Goal: Navigation & Orientation: Find specific page/section

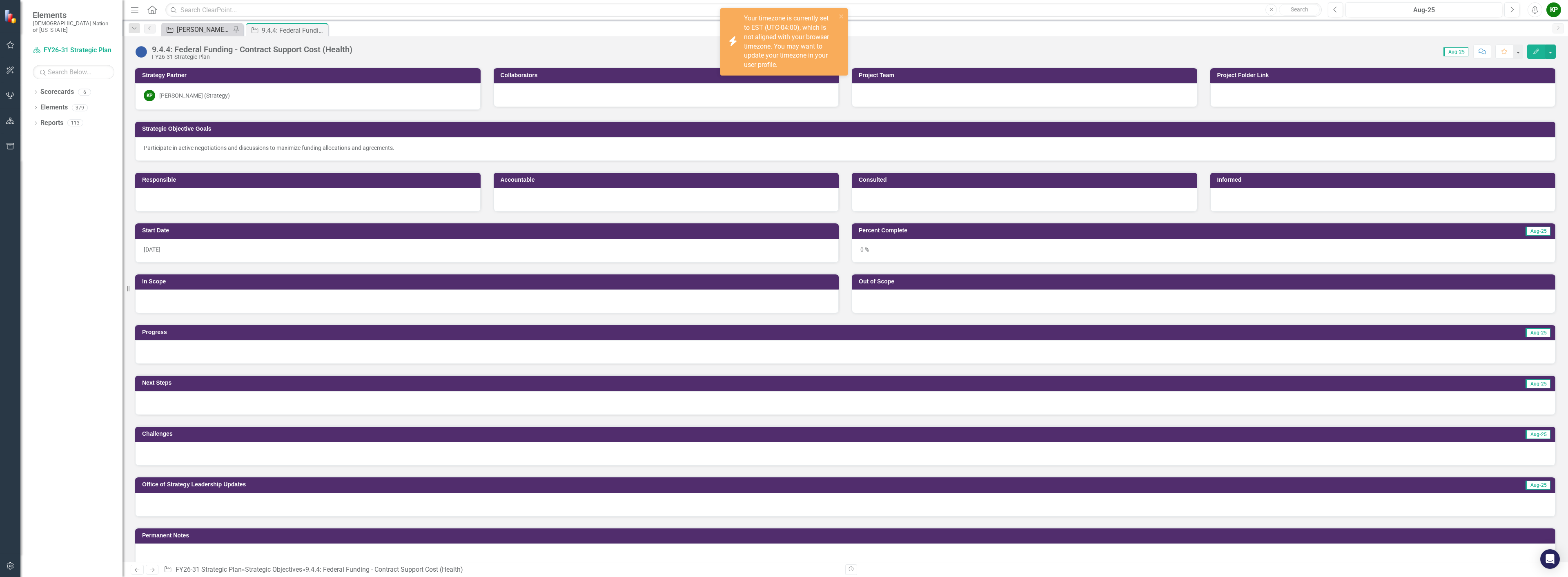
click at [199, 27] on div "[PERSON_NAME] SO's" at bounding box center [203, 29] width 54 height 10
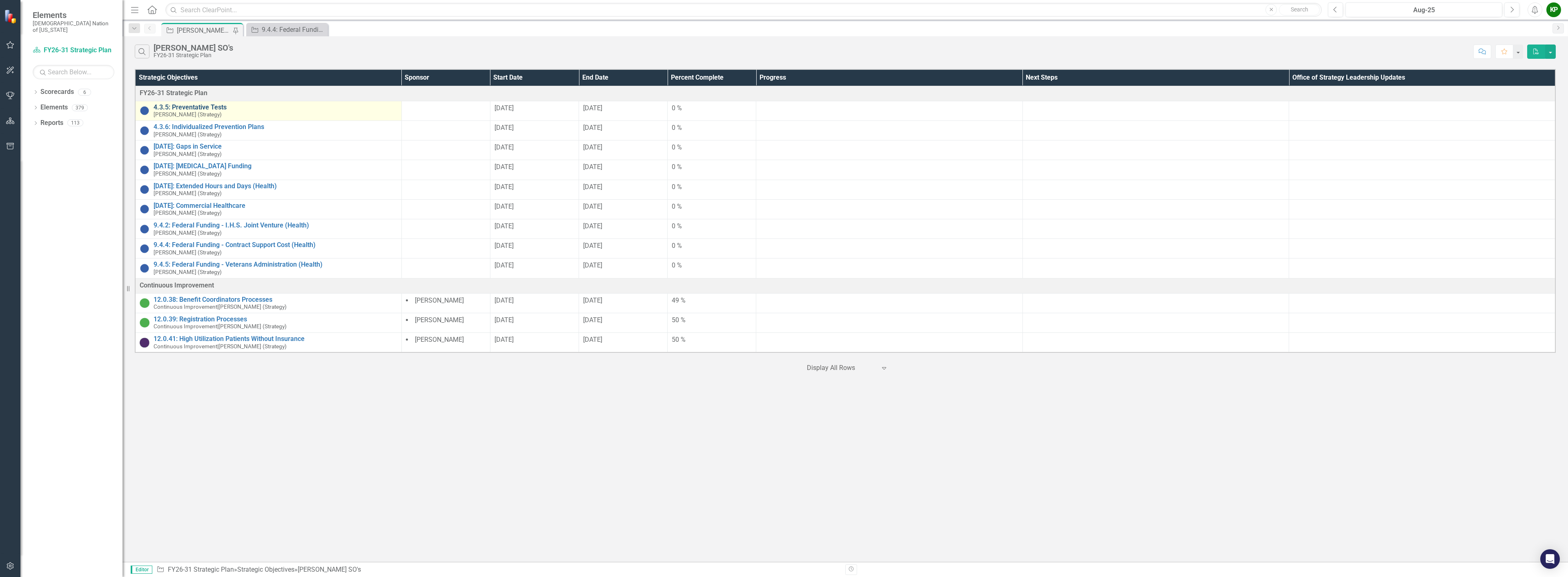
click at [200, 106] on link "4.3.5: Preventative Tests" at bounding box center [275, 107] width 243 height 7
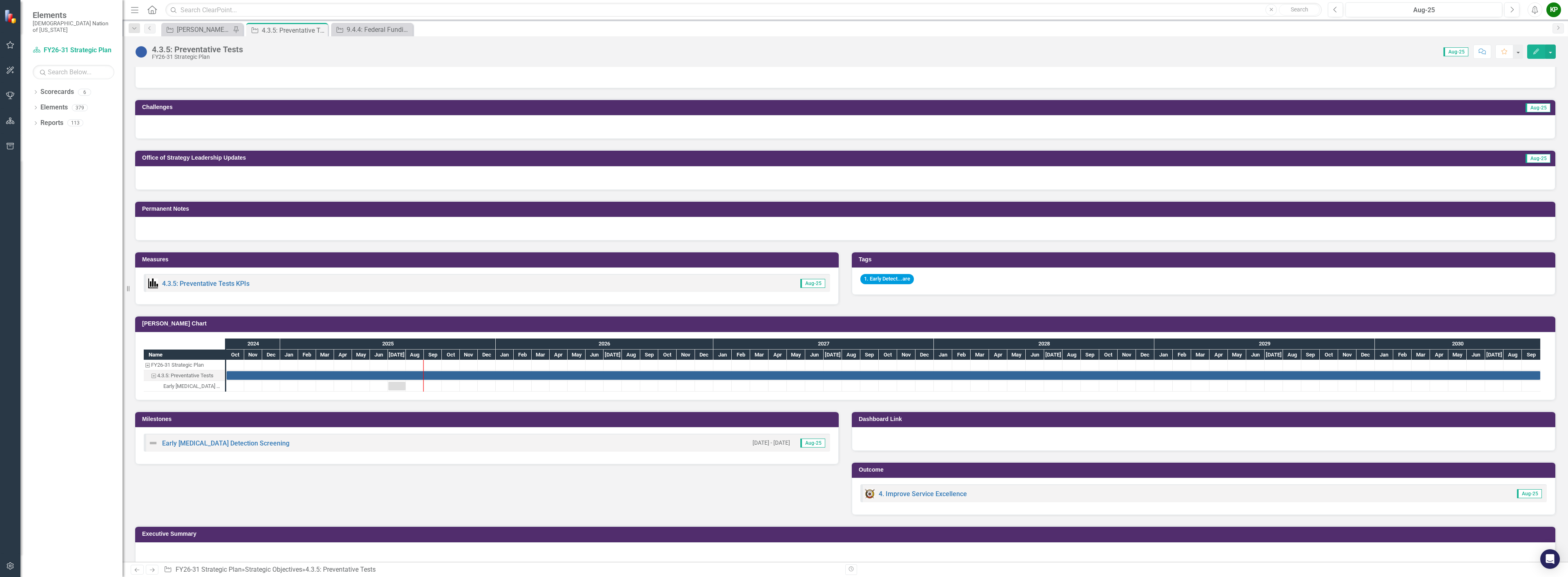
scroll to position [339, 0]
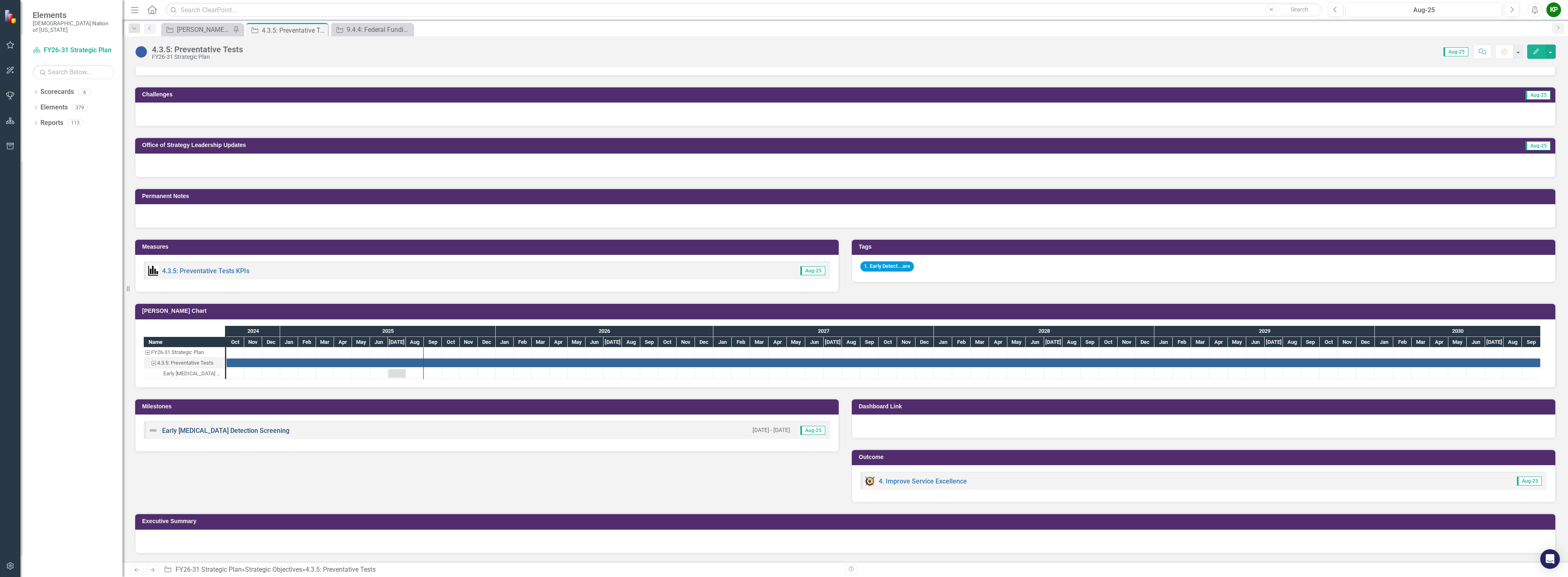
click at [184, 432] on link "Early [MEDICAL_DATA] Detection Screening" at bounding box center [225, 430] width 127 height 8
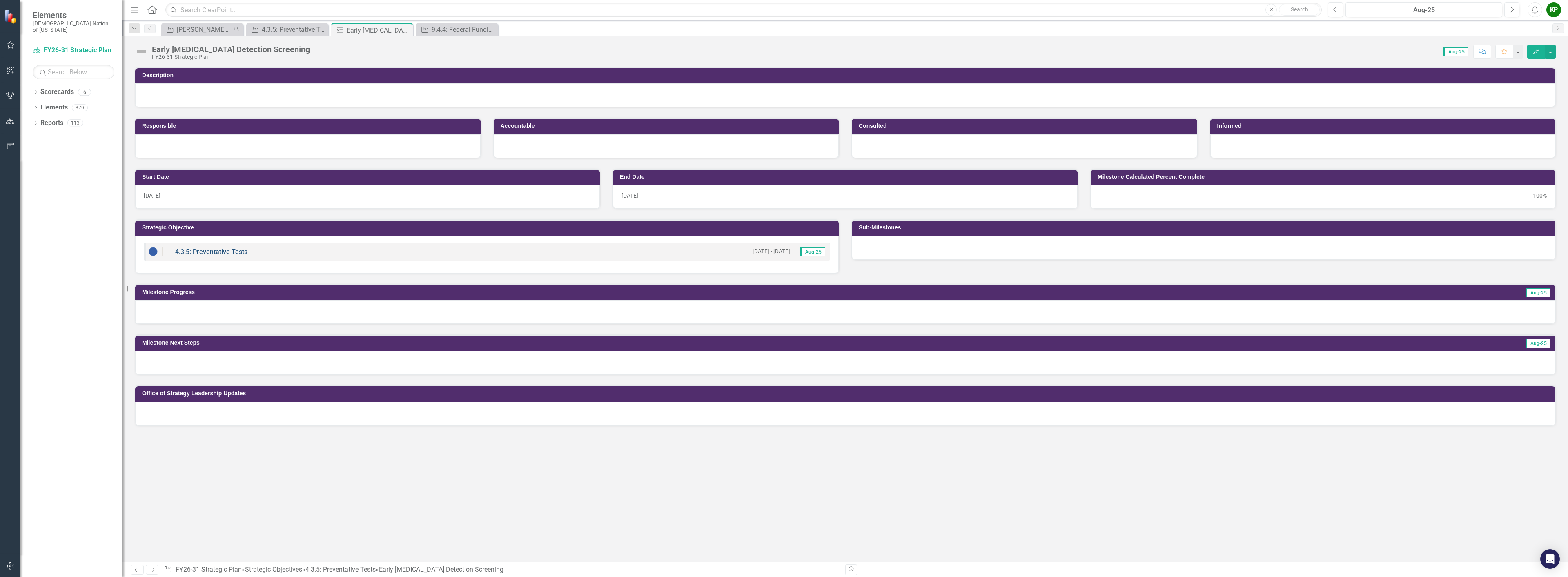
click at [223, 249] on link "4.3.5: Preventative Tests" at bounding box center [211, 251] width 72 height 8
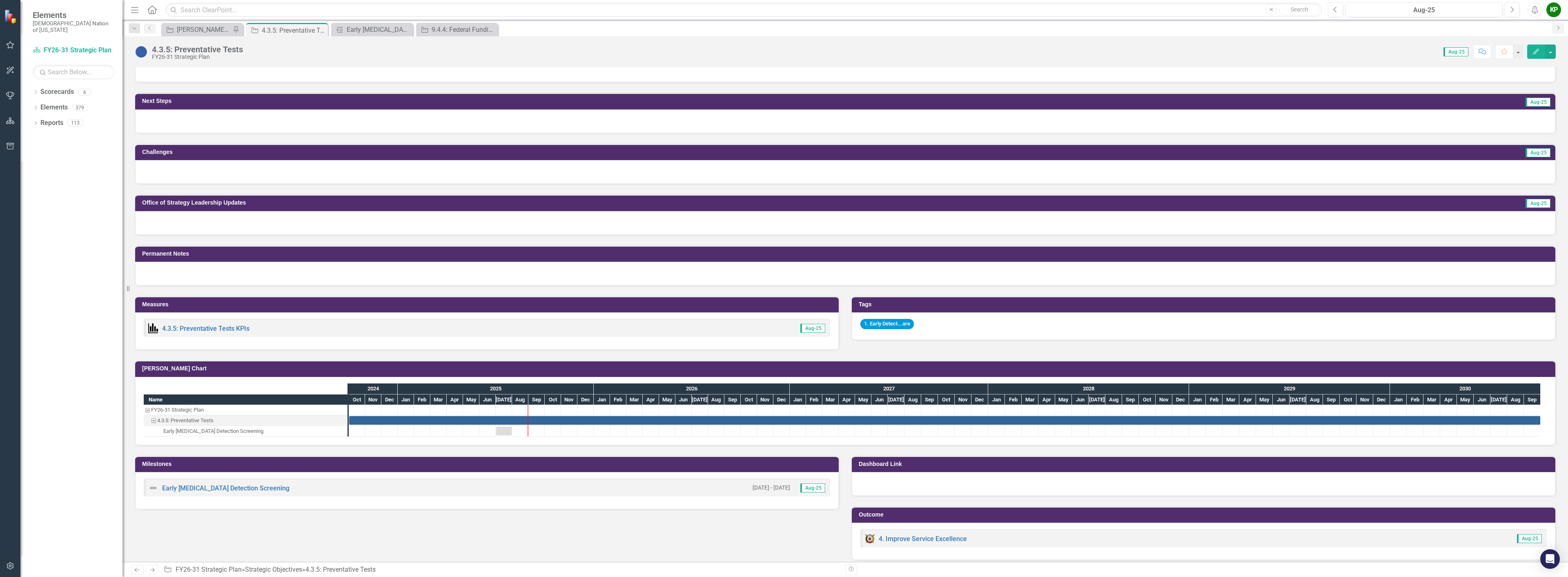
scroll to position [339, 0]
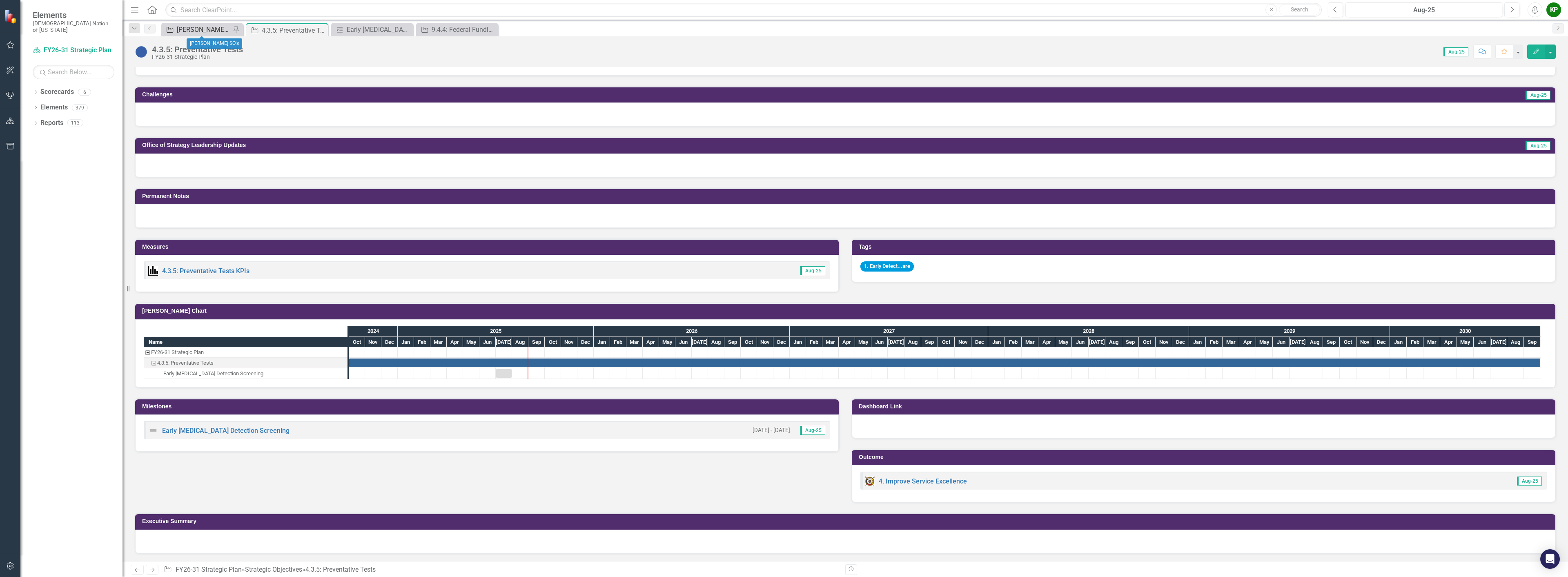
click at [185, 26] on div "[PERSON_NAME] SO's" at bounding box center [203, 29] width 54 height 10
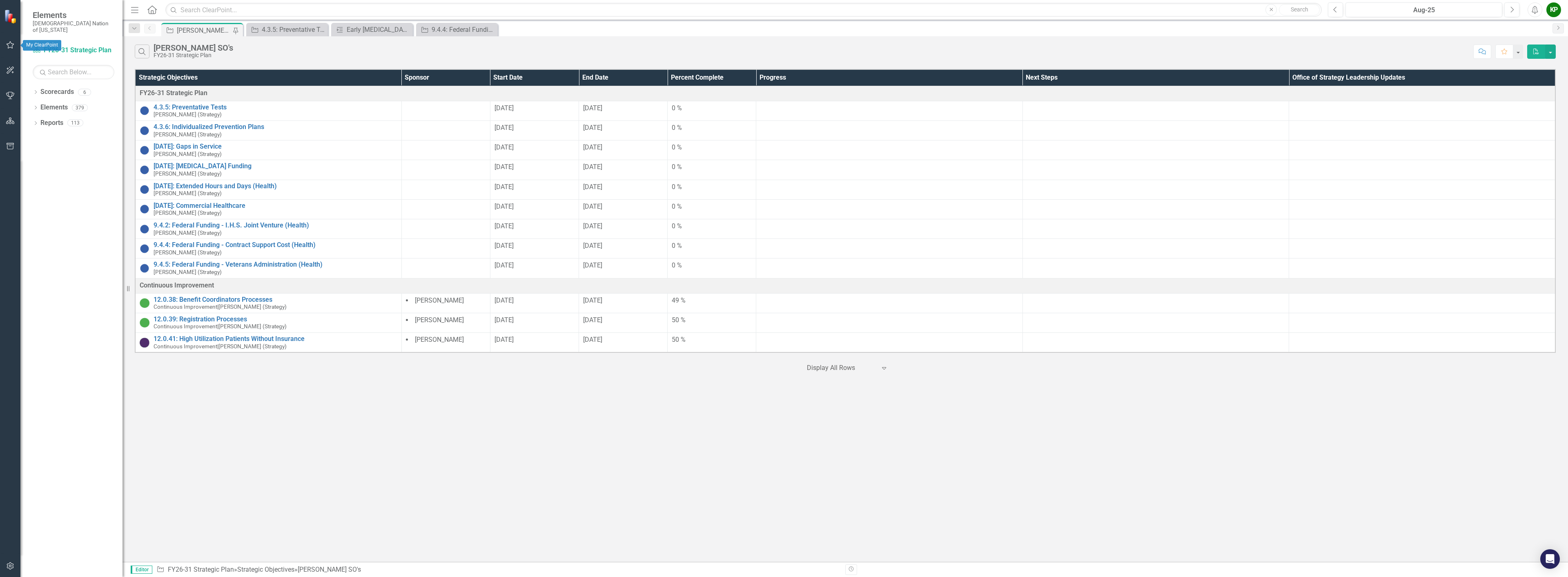
click at [12, 44] on icon "button" at bounding box center [10, 45] width 8 height 7
click at [60, 123] on link "My Scorecard" at bounding box center [74, 127] width 82 height 9
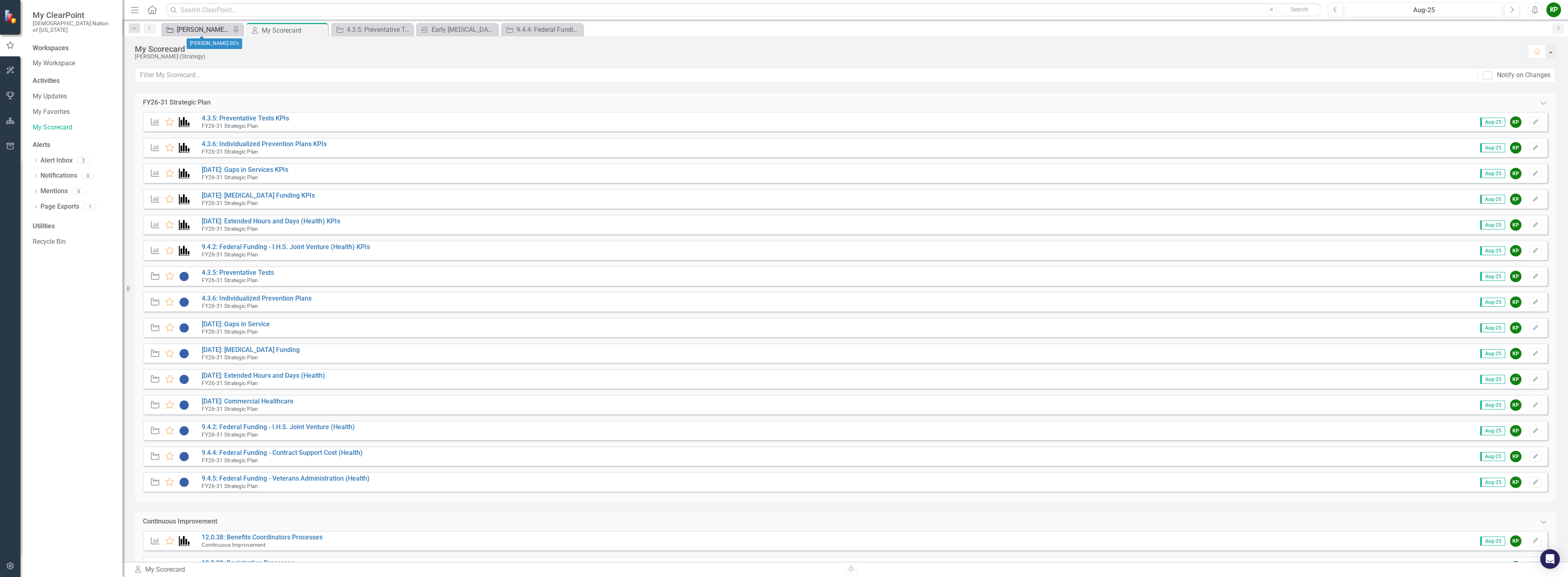
click at [214, 31] on div "[PERSON_NAME] SO's" at bounding box center [203, 29] width 54 height 10
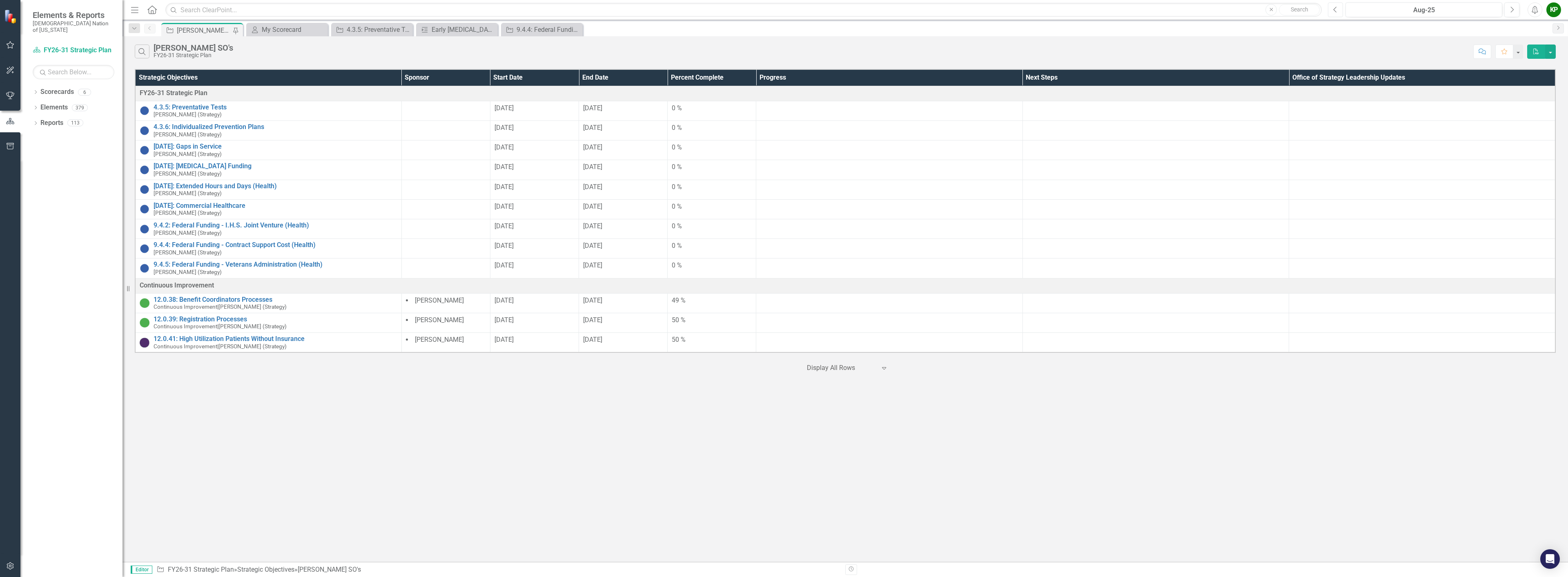
click at [1332, 12] on button "Previous" at bounding box center [1335, 10] width 15 height 15
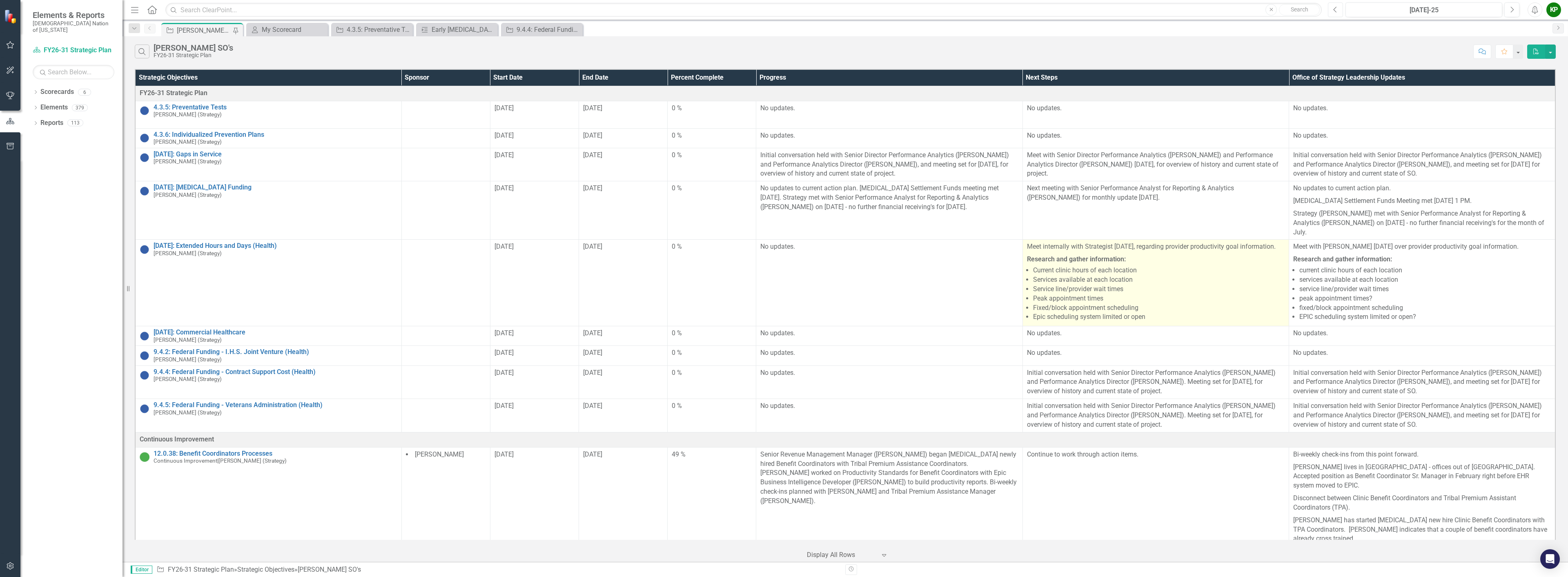
scroll to position [41, 0]
